Goal: Transaction & Acquisition: Purchase product/service

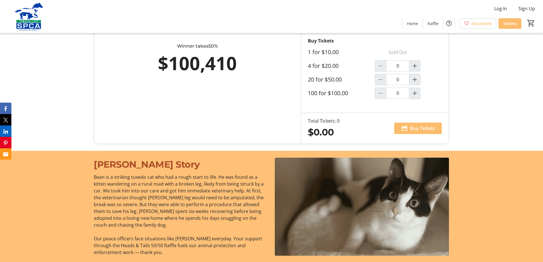
scroll to position [399, 0]
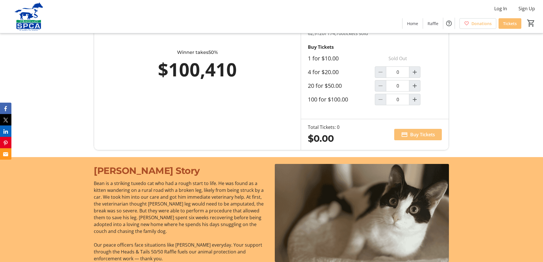
click at [422, 137] on span "Buy Tickets" at bounding box center [422, 134] width 25 height 7
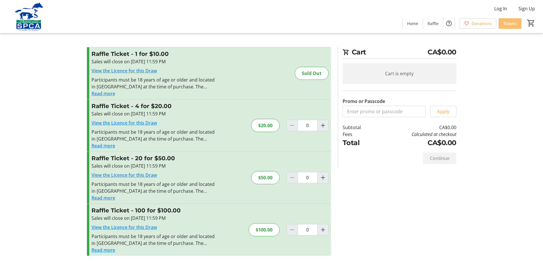
scroll to position [1, 0]
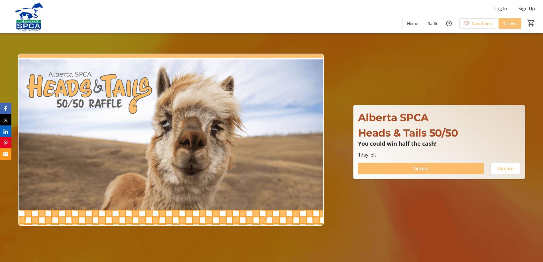
click at [507, 24] on span "Tickets" at bounding box center [510, 24] width 14 height 6
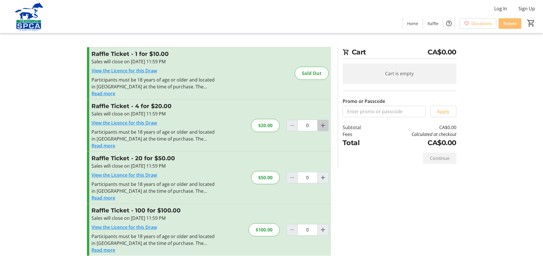
click at [323, 125] on mat-icon "Increment by one" at bounding box center [323, 125] width 7 height 7
type input "1"
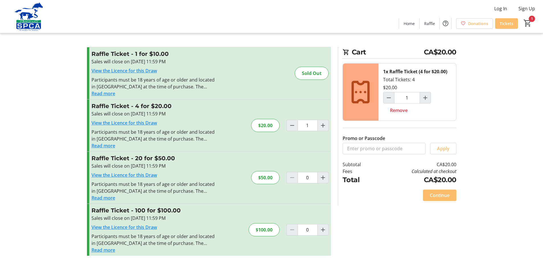
scroll to position [1, 0]
click at [437, 193] on span "Continue" at bounding box center [440, 194] width 20 height 7
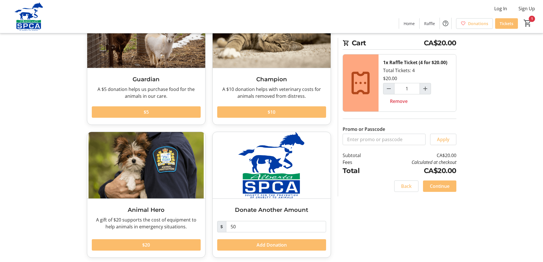
scroll to position [66, 0]
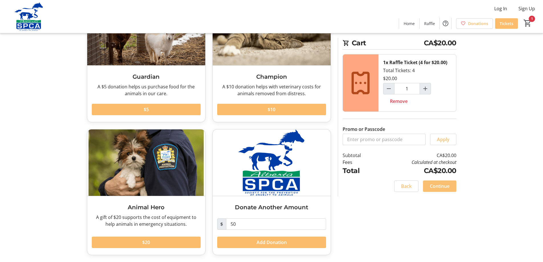
click at [438, 185] on span "Continue" at bounding box center [440, 186] width 20 height 7
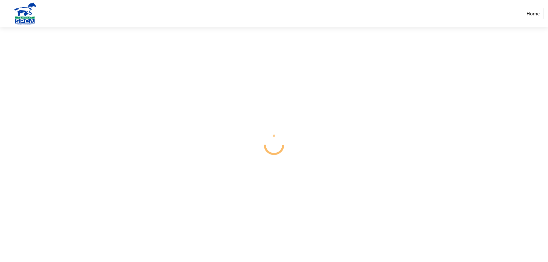
select select "CA"
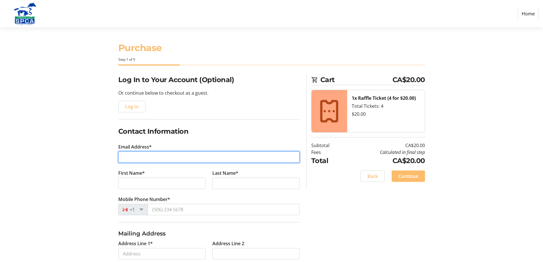
click at [161, 156] on input "Email Address*" at bounding box center [208, 156] width 181 height 11
type input "[EMAIL_ADDRESS][DOMAIN_NAME]"
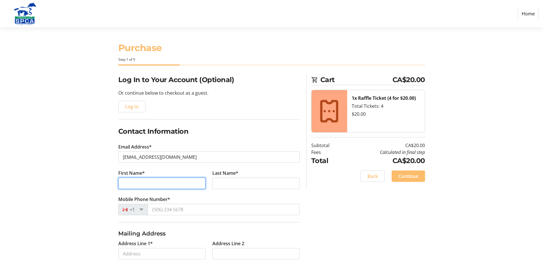
type input "[PERSON_NAME]"
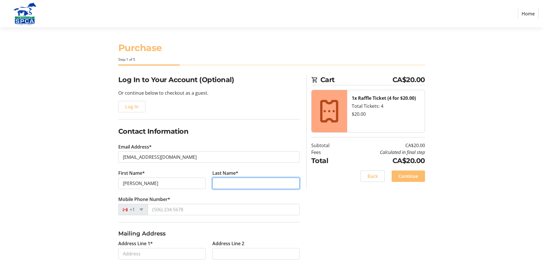
type input "[DEMOGRAPHIC_DATA]"
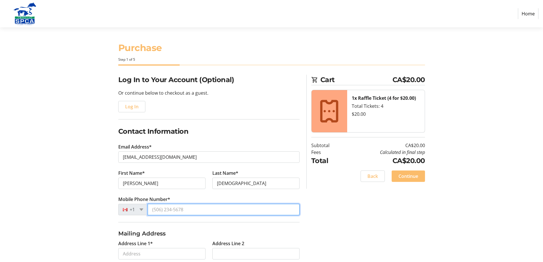
type input "[PHONE_NUMBER]"
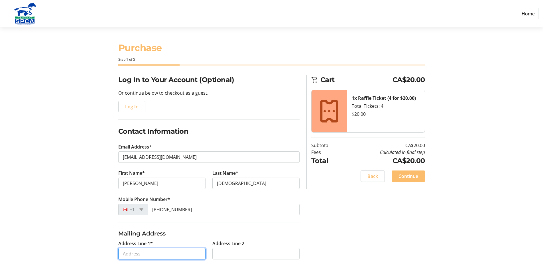
type input "[STREET_ADDRESS]"
type input "[GEOGRAPHIC_DATA]"
select select "AB"
type input "T5A 1C9"
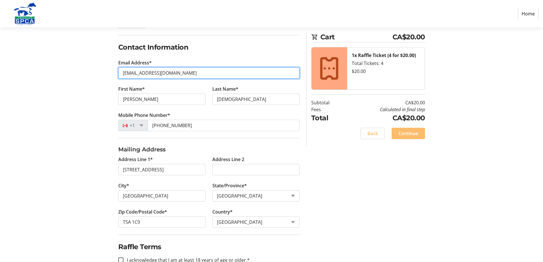
scroll to position [99, 0]
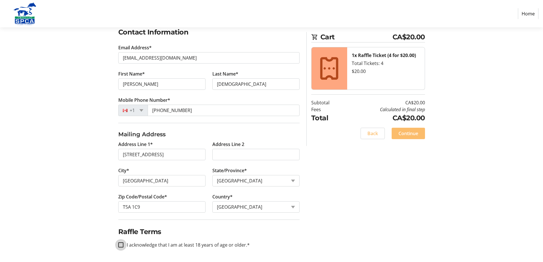
click at [120, 245] on input "I acknowledge that I am at least 18 years of age or older.*" at bounding box center [120, 244] width 5 height 5
checkbox input "true"
click at [413, 135] on span "Continue" at bounding box center [409, 133] width 20 height 7
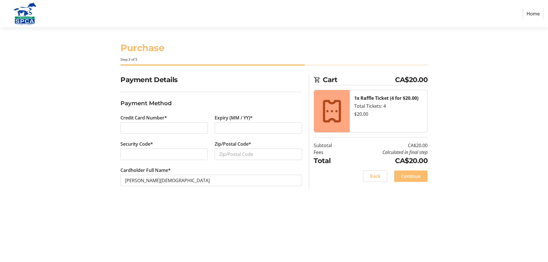
click at [101, 128] on div "Payment Details Payment Method Credit Card Number* Expiry (MM / YY)* Security C…" at bounding box center [274, 137] width 376 height 125
click at [224, 155] on input "Zip/Postal Code*" at bounding box center [257, 154] width 87 height 11
type input "T5A1C9"
click at [414, 176] on span "Continue" at bounding box center [411, 176] width 20 height 7
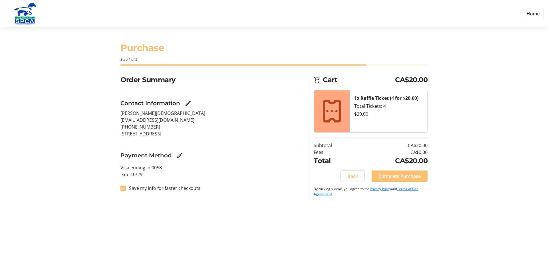
click at [408, 177] on span "Complete Purchase" at bounding box center [399, 176] width 42 height 7
